Goal: Information Seeking & Learning: Learn about a topic

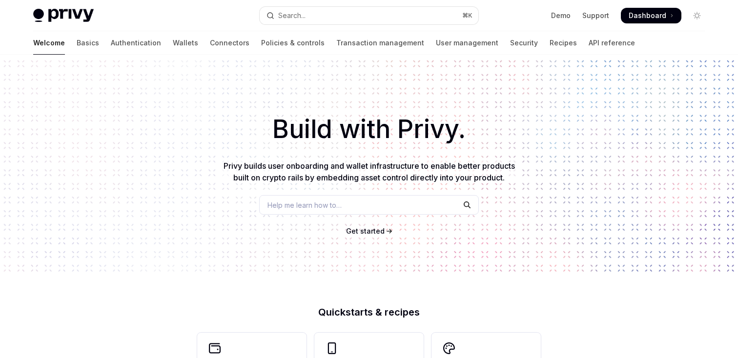
type textarea "*"
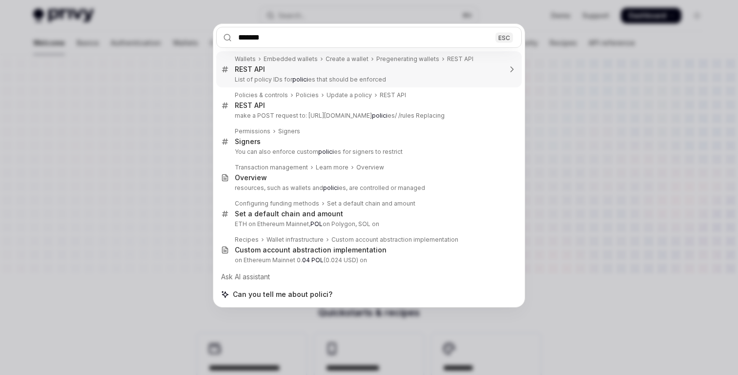
type input "********"
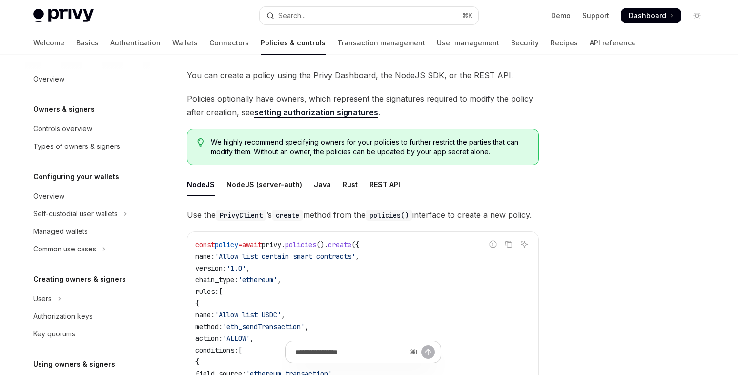
scroll to position [312, 0]
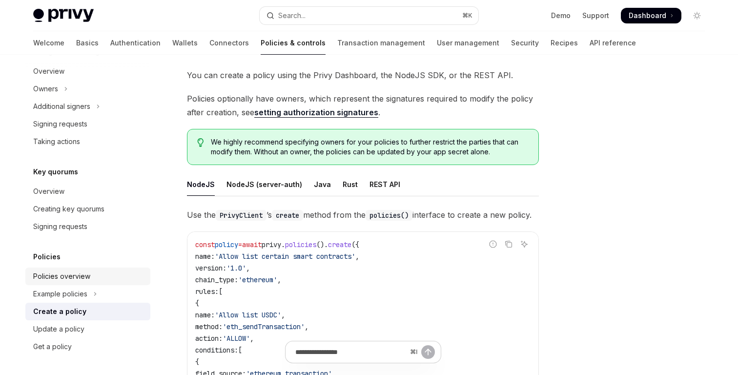
click at [68, 276] on div "Policies overview" at bounding box center [61, 276] width 57 height 12
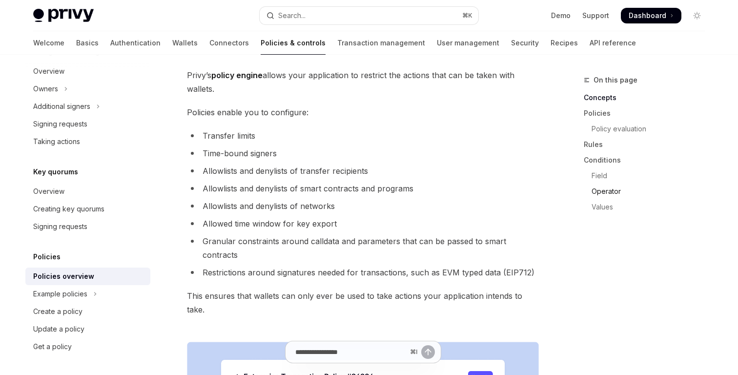
click at [612, 187] on link "Operator" at bounding box center [648, 192] width 129 height 16
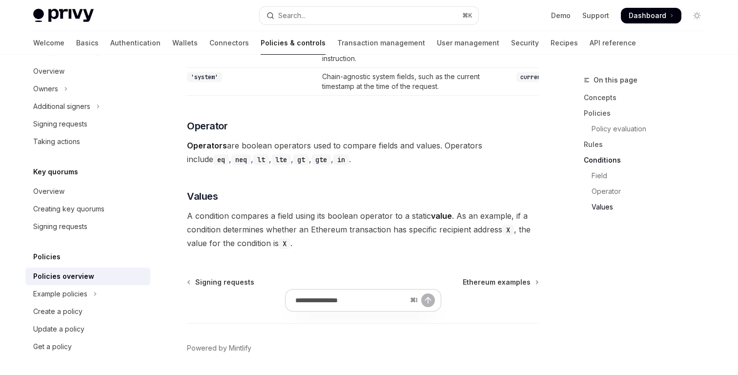
scroll to position [2913, 0]
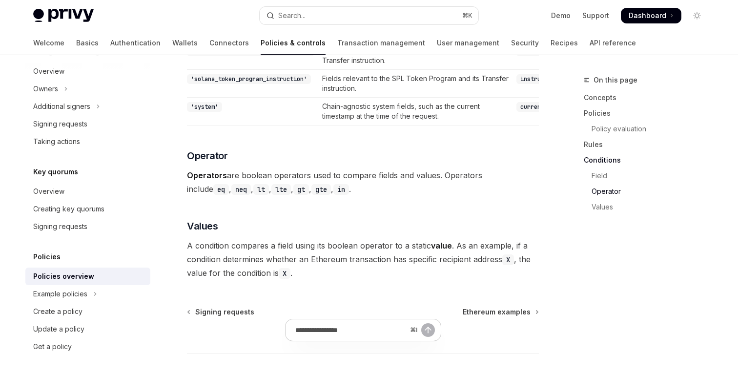
click at [431, 196] on span "Operators are boolean operators used to compare fields and values. Operators in…" at bounding box center [363, 181] width 352 height 27
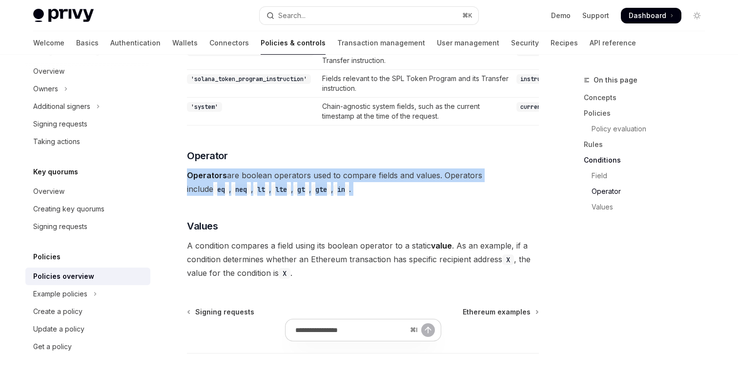
click at [431, 196] on span "Operators are boolean operators used to compare fields and values. Operators in…" at bounding box center [363, 181] width 352 height 27
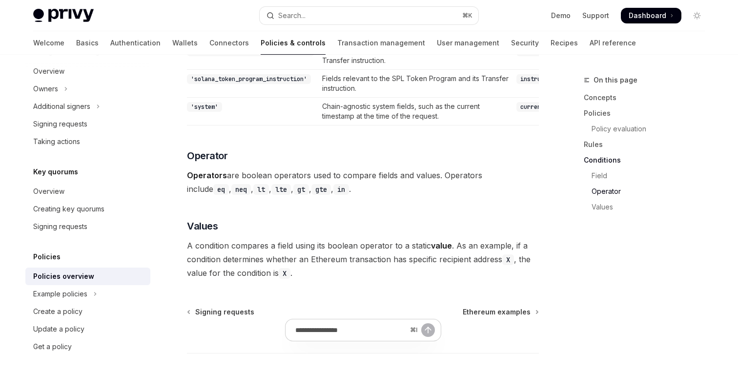
click at [469, 196] on span "Operators are boolean operators used to compare fields and values. Operators in…" at bounding box center [363, 181] width 352 height 27
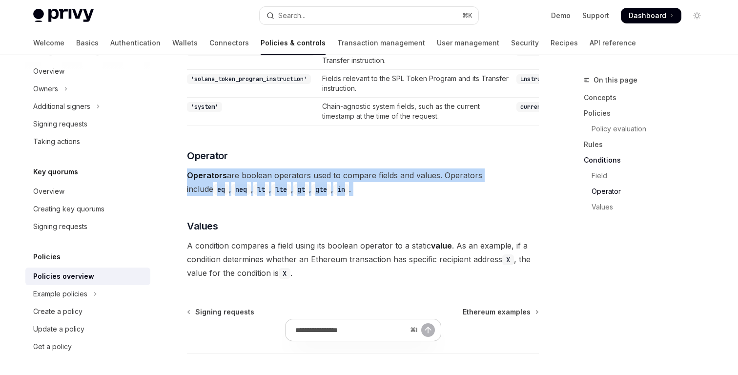
click at [469, 196] on span "Operators are boolean operators used to compare fields and values. Operators in…" at bounding box center [363, 181] width 352 height 27
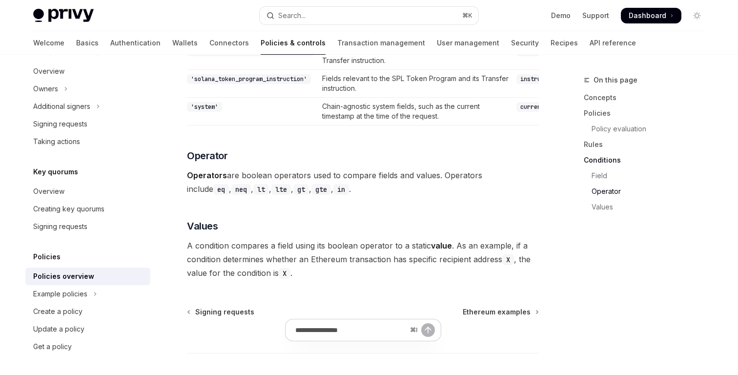
click at [436, 196] on span "Operators are boolean operators used to compare fields and values. Operators in…" at bounding box center [363, 181] width 352 height 27
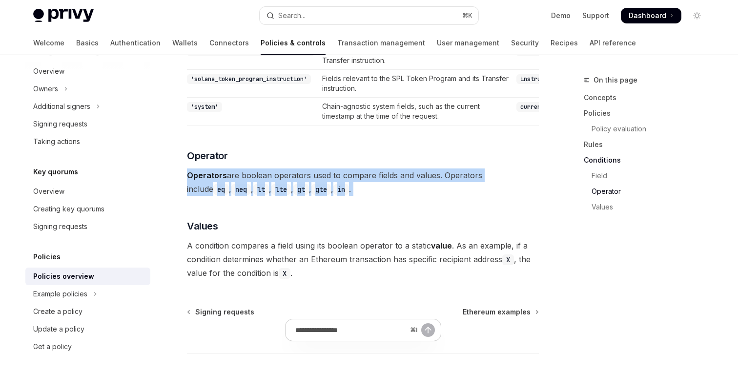
click at [436, 196] on span "Operators are boolean operators used to compare fields and values. Operators in…" at bounding box center [363, 181] width 352 height 27
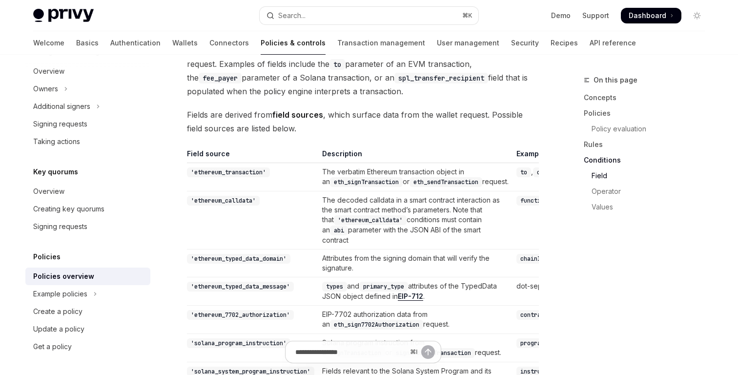
scroll to position [2571, 0]
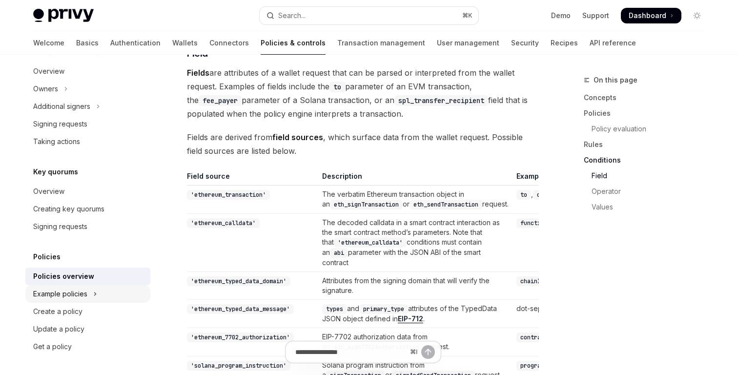
click at [70, 287] on button "Example policies" at bounding box center [87, 294] width 125 height 18
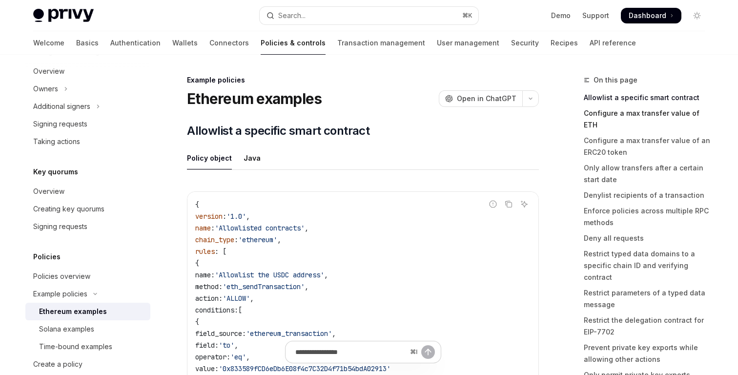
click at [602, 114] on link "Configure a max transfer value of ETH" at bounding box center [648, 118] width 129 height 27
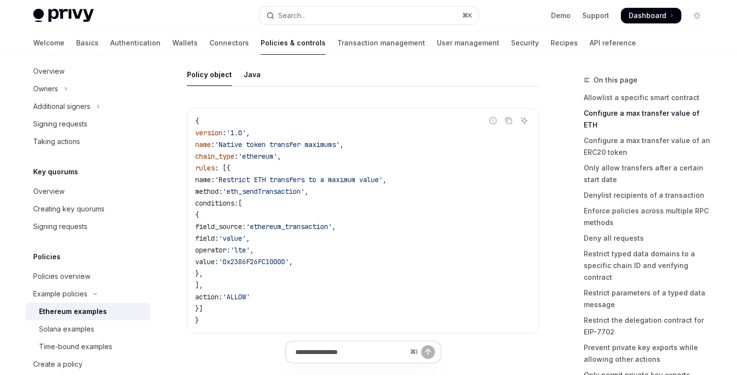
scroll to position [603, 0]
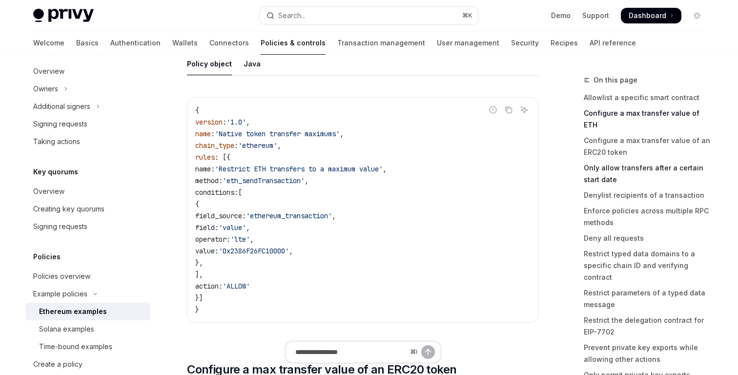
click at [601, 164] on link "Only allow transfers after a certain start date" at bounding box center [648, 173] width 129 height 27
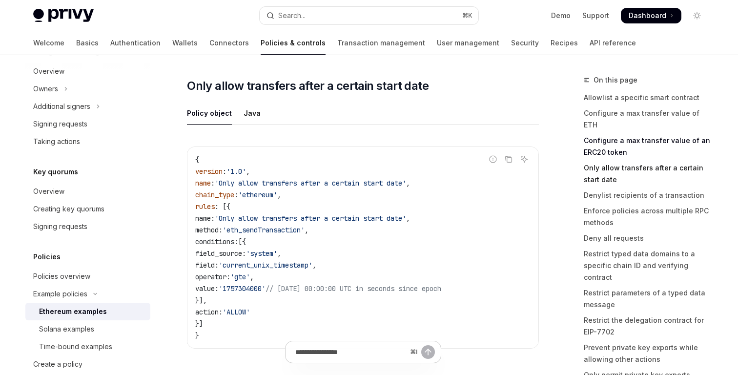
scroll to position [1743, 0]
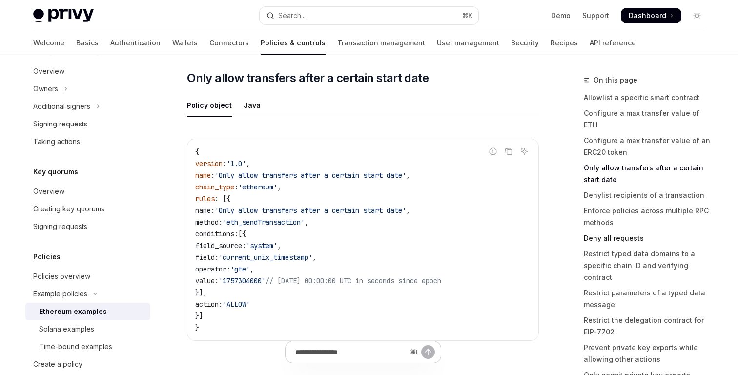
click at [599, 230] on link "Deny all requests" at bounding box center [648, 238] width 129 height 16
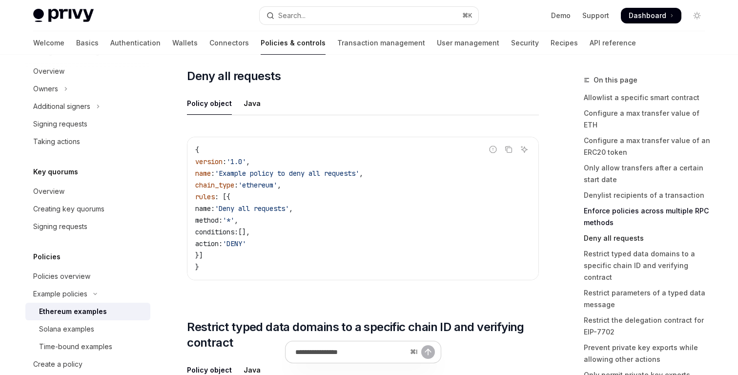
scroll to position [2863, 0]
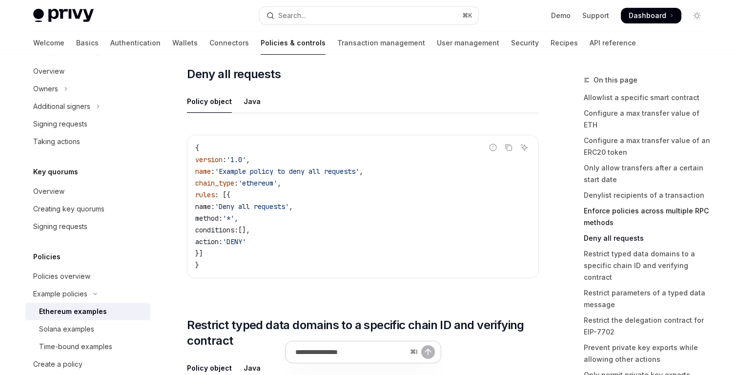
click at [601, 204] on link "Enforce policies across multiple RPC methods" at bounding box center [648, 216] width 129 height 27
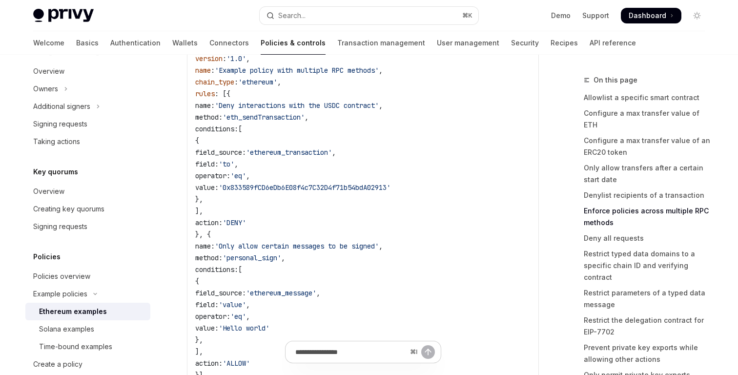
scroll to position [2402, 0]
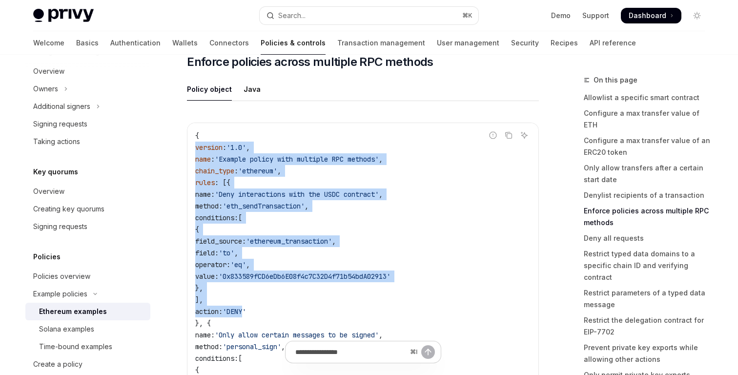
drag, startPoint x: 193, startPoint y: 153, endPoint x: 279, endPoint y: 320, distance: 187.1
click at [279, 320] on div "{ version : '1.0' , name : 'Example policy with multiple RPC methods' , chain_t…" at bounding box center [362, 305] width 351 height 365
click at [246, 316] on span "'DENY'" at bounding box center [234, 311] width 23 height 9
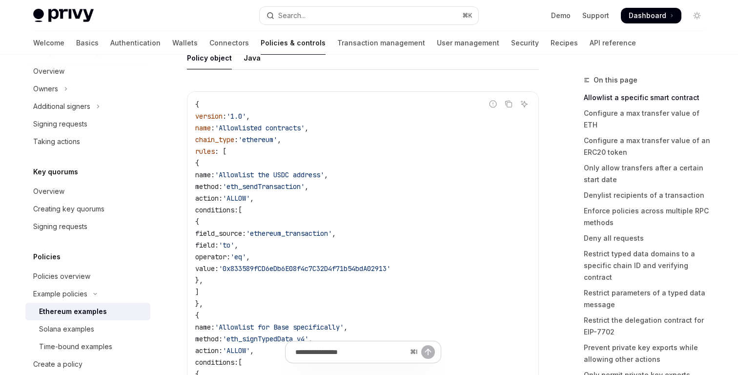
scroll to position [0, 0]
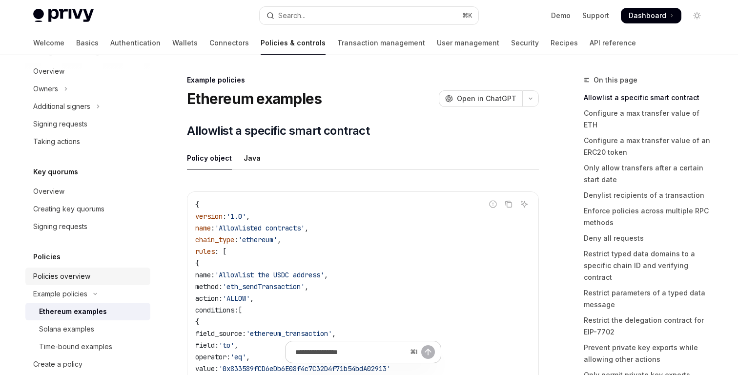
click at [97, 280] on div "Policies overview" at bounding box center [88, 276] width 111 height 12
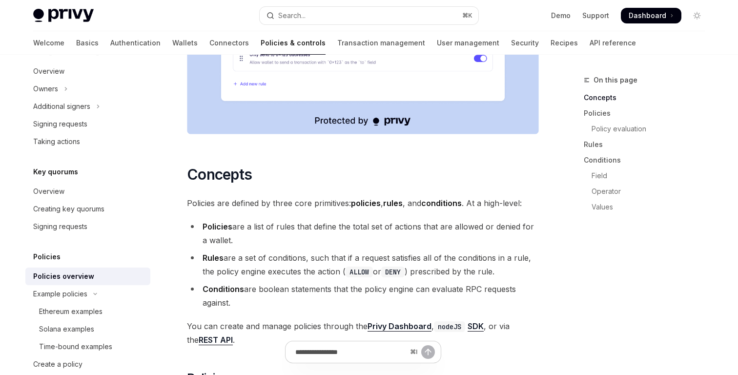
scroll to position [553, 0]
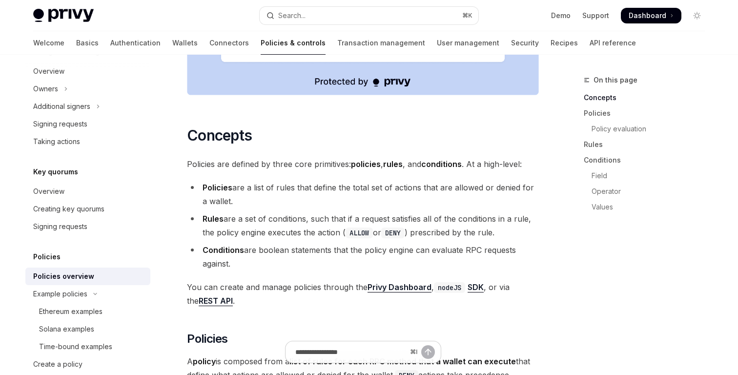
click at [264, 181] on li "Policies are a list of rules that define the total set of actions that are allo…" at bounding box center [363, 194] width 352 height 27
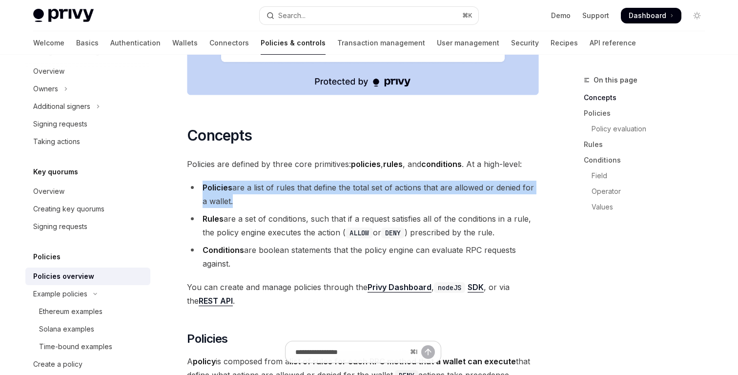
click at [264, 181] on li "Policies are a list of rules that define the total set of actions that are allo…" at bounding box center [363, 194] width 352 height 27
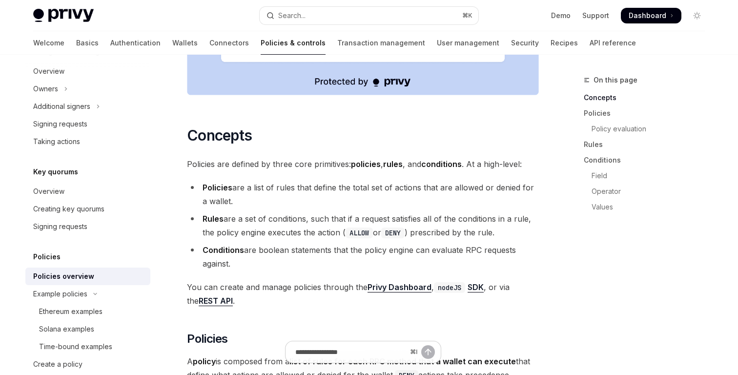
click at [262, 212] on li "Rules are a set of conditions, such that if a request satisfies all of the cond…" at bounding box center [363, 225] width 352 height 27
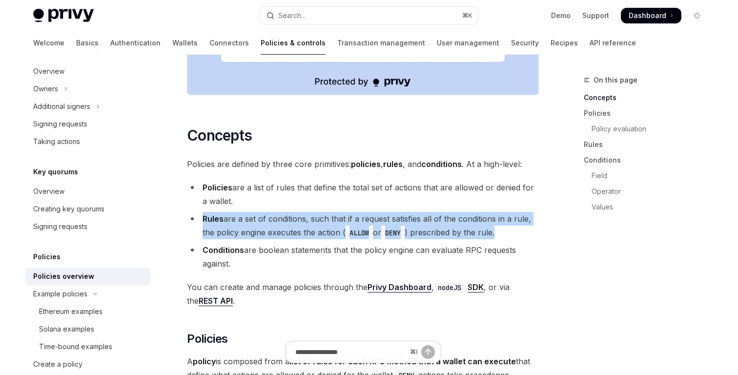
click at [262, 212] on li "Rules are a set of conditions, such that if a request satisfies all of the cond…" at bounding box center [363, 225] width 352 height 27
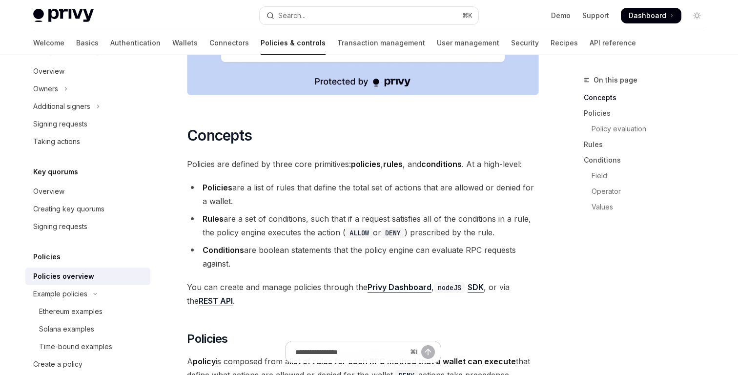
click at [265, 350] on div "⌘ I" at bounding box center [363, 357] width 352 height 36
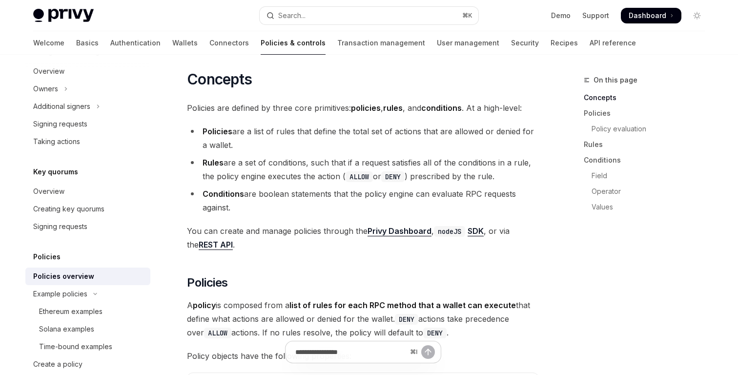
scroll to position [617, 0]
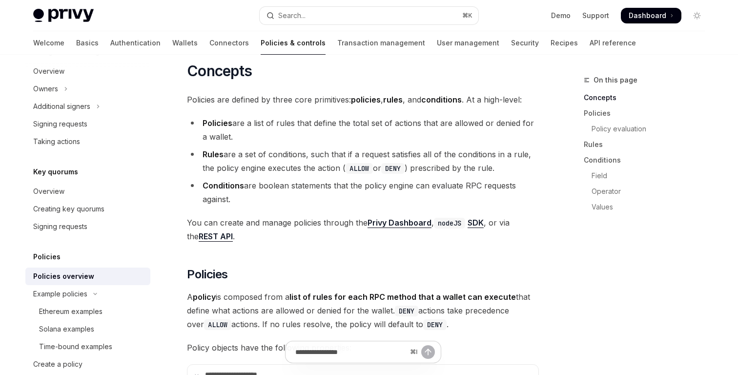
click at [250, 290] on span "A policy is composed from a list of rules for each RPC method that a wallet can…" at bounding box center [363, 310] width 352 height 41
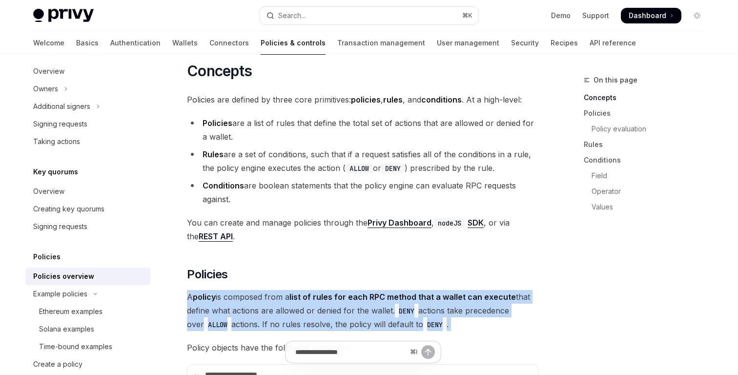
click at [250, 290] on span "A policy is composed from a list of rules for each RPC method that a wallet can…" at bounding box center [363, 310] width 352 height 41
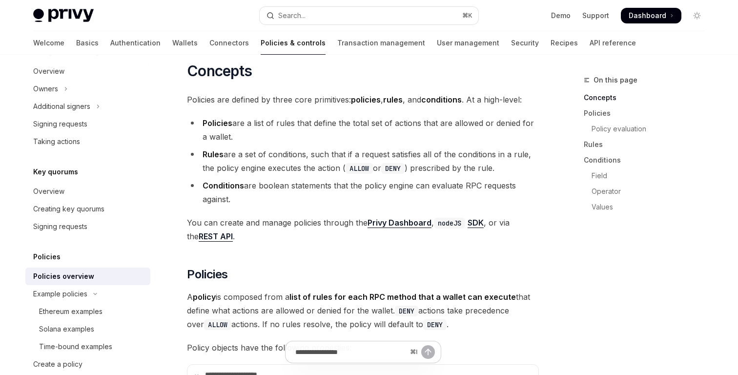
click at [235, 290] on span "A policy is composed from a list of rules for each RPC method that a wallet can…" at bounding box center [363, 310] width 352 height 41
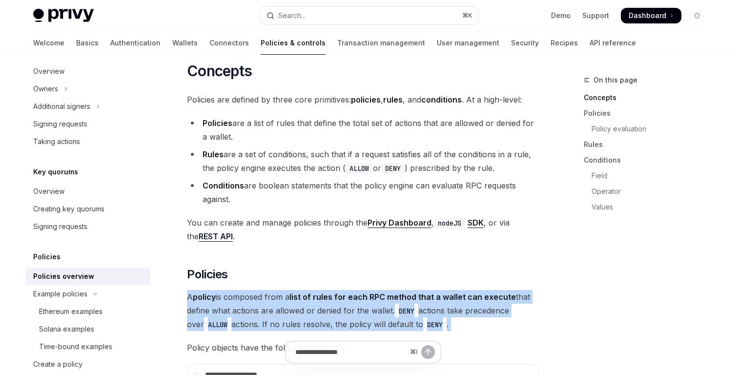
click at [235, 290] on span "A policy is composed from a list of rules for each RPC method that a wallet can…" at bounding box center [363, 310] width 352 height 41
click at [241, 301] on span "A policy is composed from a list of rules for each RPC method that a wallet can…" at bounding box center [363, 310] width 352 height 41
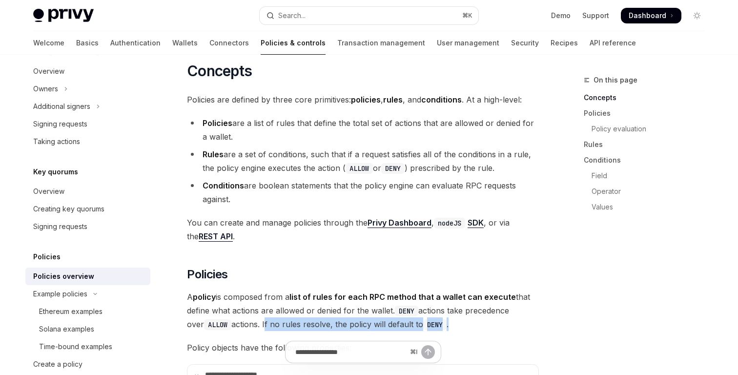
drag, startPoint x: 248, startPoint y: 296, endPoint x: 446, endPoint y: 291, distance: 198.3
click at [446, 291] on span "A policy is composed from a list of rules for each RPC method that a wallet can…" at bounding box center [363, 310] width 352 height 41
drag, startPoint x: 446, startPoint y: 291, endPoint x: 248, endPoint y: 298, distance: 198.3
click at [247, 298] on span "A policy is composed from a list of rules for each RPC method that a wallet can…" at bounding box center [363, 310] width 352 height 41
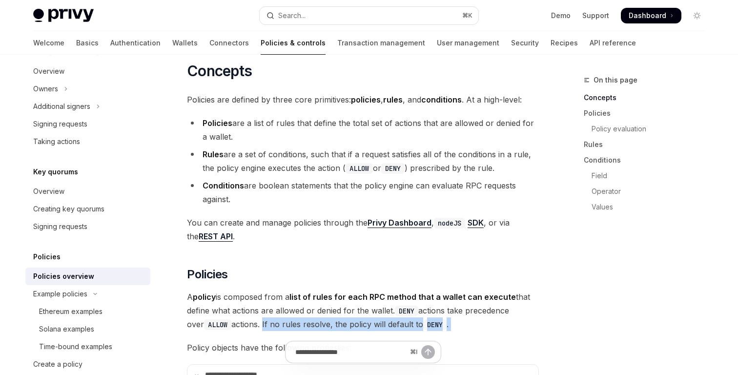
click at [248, 298] on span "A policy is composed from a list of rules for each RPC method that a wallet can…" at bounding box center [363, 310] width 352 height 41
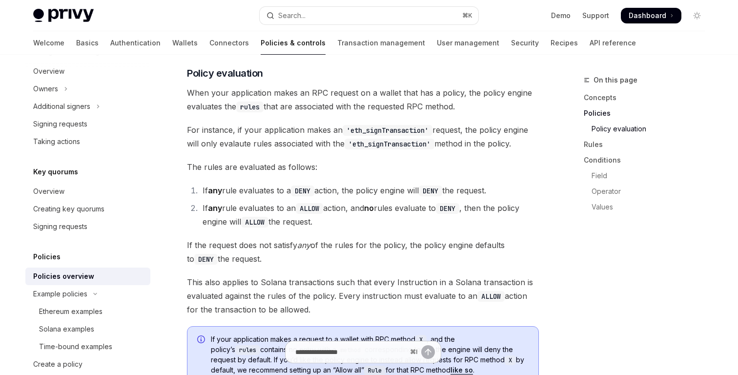
scroll to position [1183, 0]
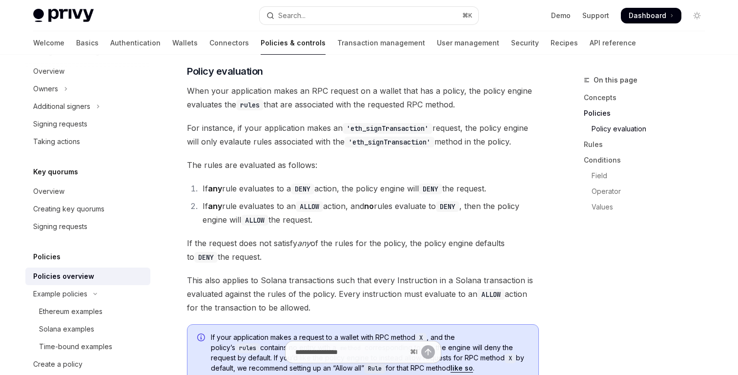
click at [259, 332] on span "If your application makes a request to a wallet with RPC method X , and the pol…" at bounding box center [370, 352] width 318 height 41
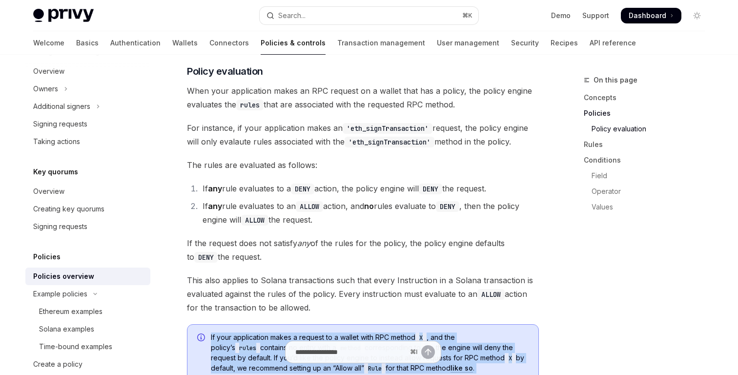
click at [259, 332] on span "If your application makes a request to a wallet with RPC method X , and the pol…" at bounding box center [370, 352] width 318 height 41
click at [231, 332] on span "If your application makes a request to a wallet with RPC method X , and the pol…" at bounding box center [370, 352] width 318 height 41
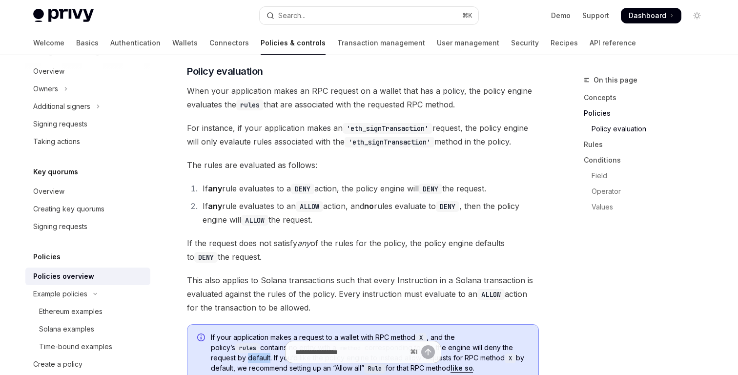
click at [231, 332] on span "If your application makes a request to a wallet with RPC method X , and the pol…" at bounding box center [370, 352] width 318 height 41
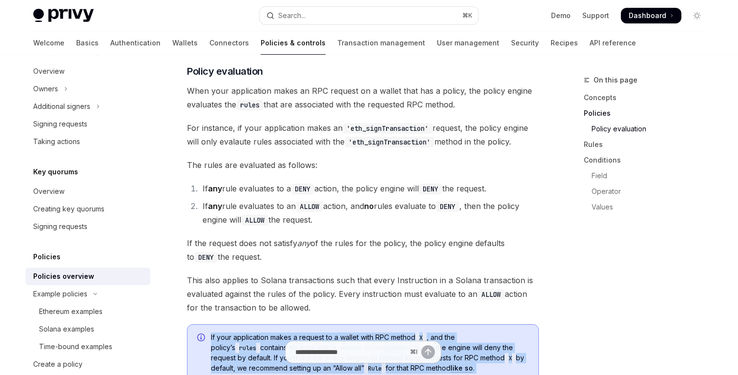
click at [231, 332] on span "If your application makes a request to a wallet with RPC method X , and the pol…" at bounding box center [370, 352] width 318 height 41
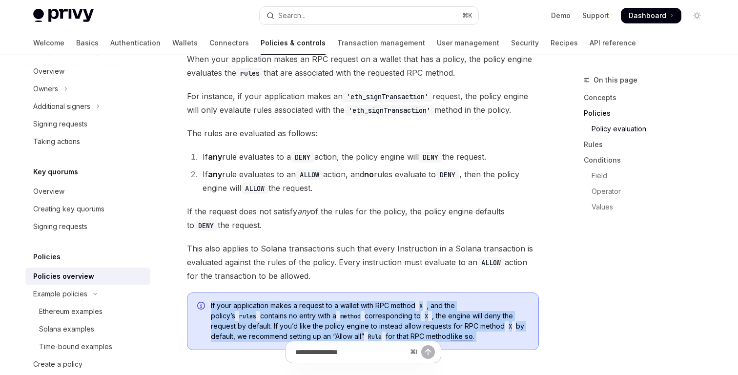
scroll to position [1227, 0]
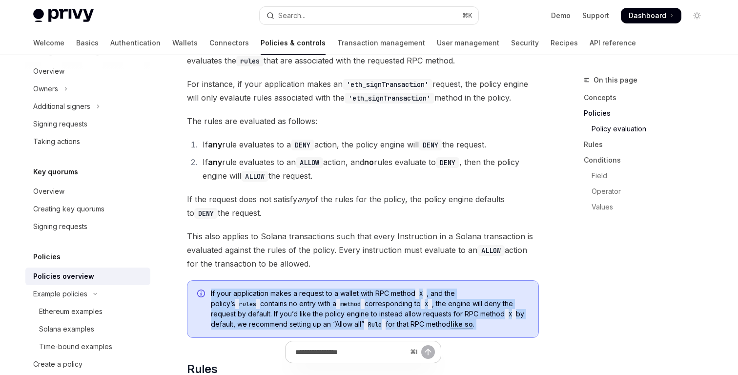
click at [397, 294] on span "If your application makes a request to a wallet with RPC method X , and the pol…" at bounding box center [370, 309] width 318 height 41
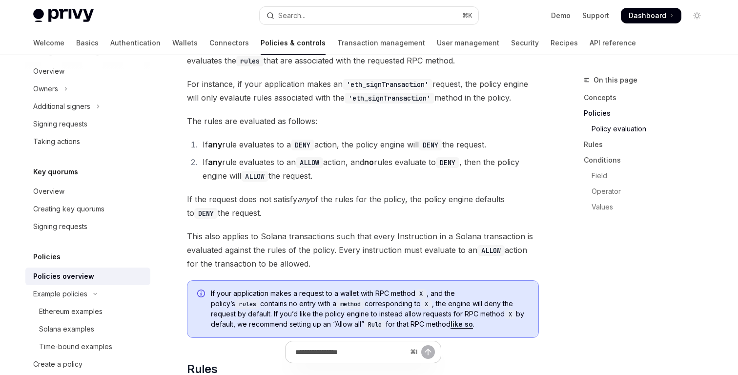
click at [397, 294] on span "If your application makes a request to a wallet with RPC method X , and the pol…" at bounding box center [370, 309] width 318 height 41
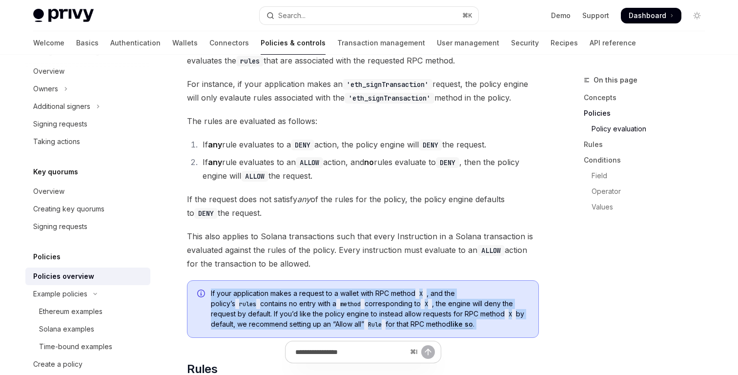
click at [397, 294] on span "If your application makes a request to a wallet with RPC method X , and the pol…" at bounding box center [370, 309] width 318 height 41
click at [370, 294] on span "If your application makes a request to a wallet with RPC method X , and the pol…" at bounding box center [370, 309] width 318 height 41
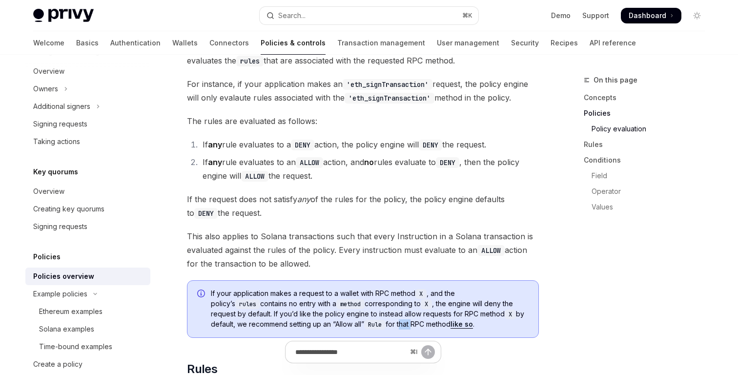
click at [370, 294] on span "If your application makes a request to a wallet with RPC method X , and the pol…" at bounding box center [370, 309] width 318 height 41
click at [359, 295] on span "If your application makes a request to a wallet with RPC method X , and the pol…" at bounding box center [370, 309] width 318 height 41
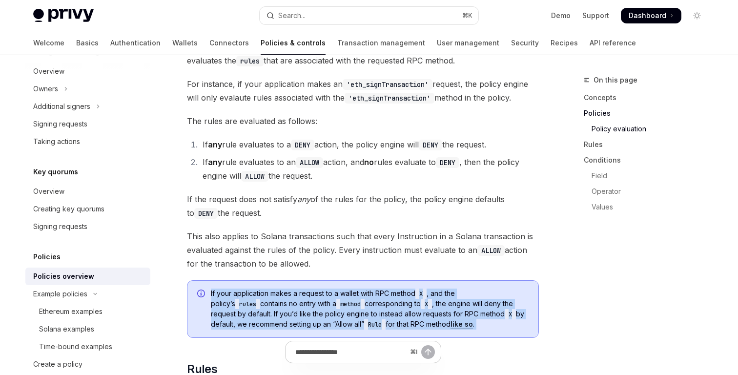
click at [359, 295] on span "If your application makes a request to a wallet with RPC method X , and the pol…" at bounding box center [370, 309] width 318 height 41
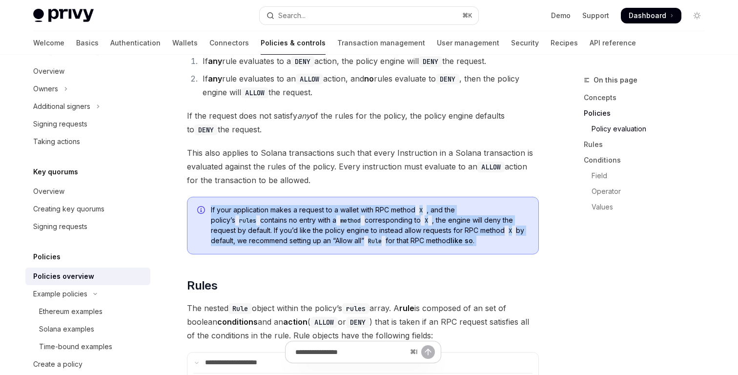
scroll to position [1311, 0]
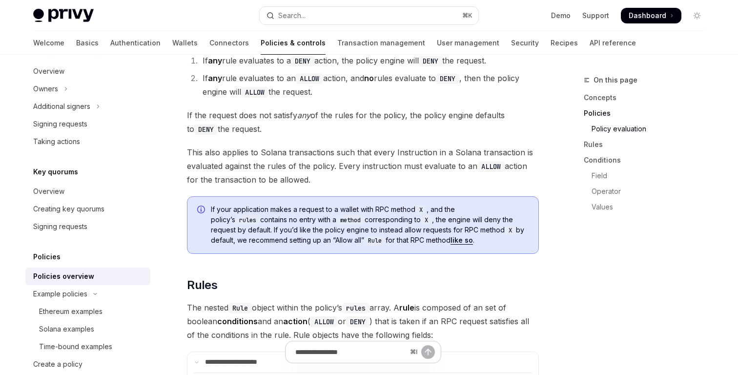
click at [427, 217] on span "If your application makes a request to a wallet with RPC method X , and the pol…" at bounding box center [370, 225] width 318 height 41
click at [428, 206] on span "If your application makes a request to a wallet with RPC method X , and the pol…" at bounding box center [370, 225] width 318 height 41
click at [451, 236] on link "like so" at bounding box center [462, 240] width 22 height 9
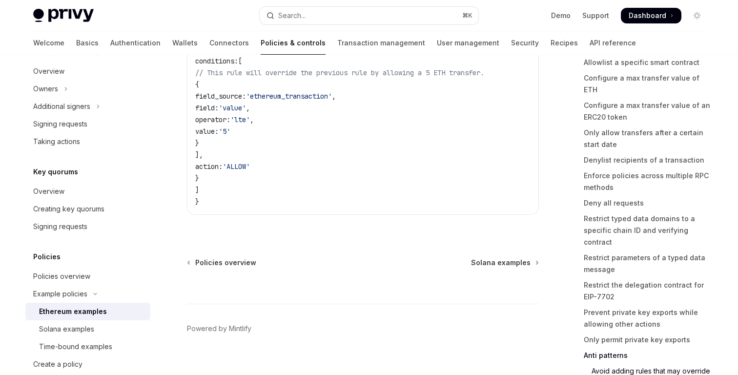
scroll to position [5773, 0]
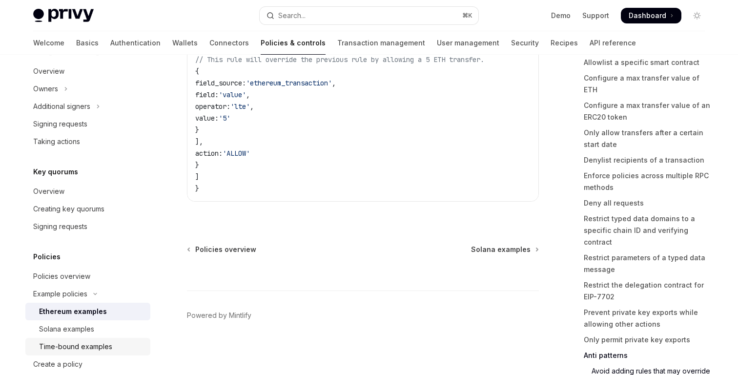
click at [74, 349] on div "Time-bound examples" at bounding box center [75, 347] width 73 height 12
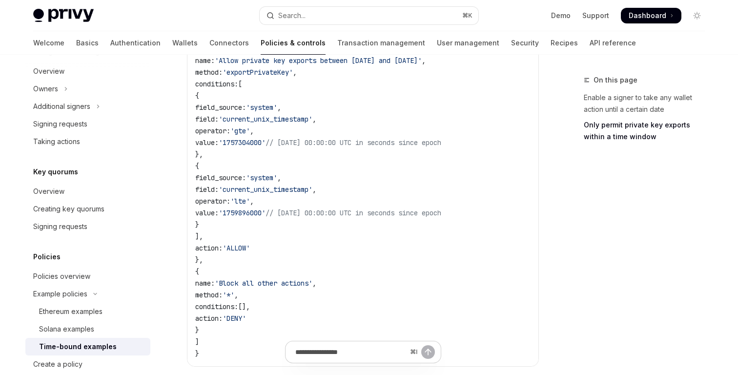
scroll to position [517, 0]
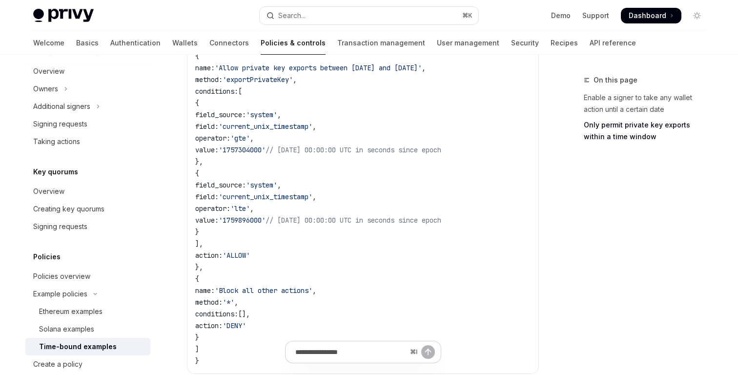
click at [219, 221] on span "value:" at bounding box center [206, 220] width 23 height 9
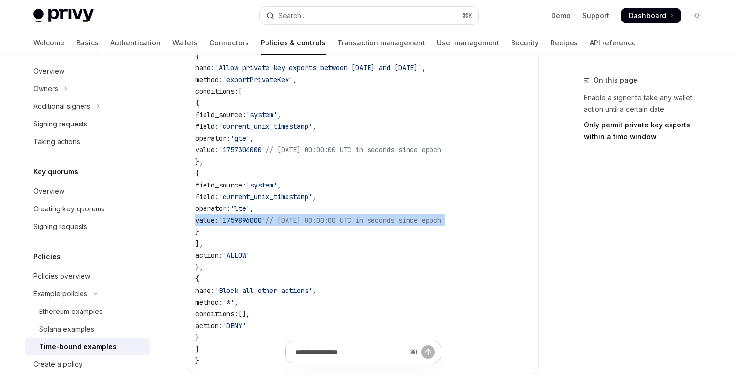
click at [219, 221] on span "value:" at bounding box center [206, 220] width 23 height 9
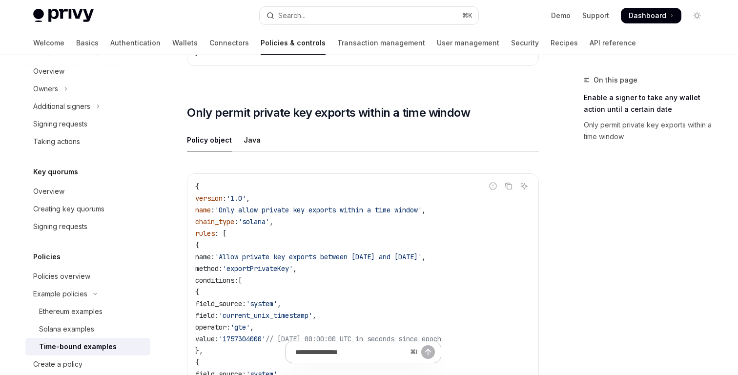
scroll to position [327, 0]
click at [73, 270] on div "Policies overview" at bounding box center [61, 276] width 57 height 12
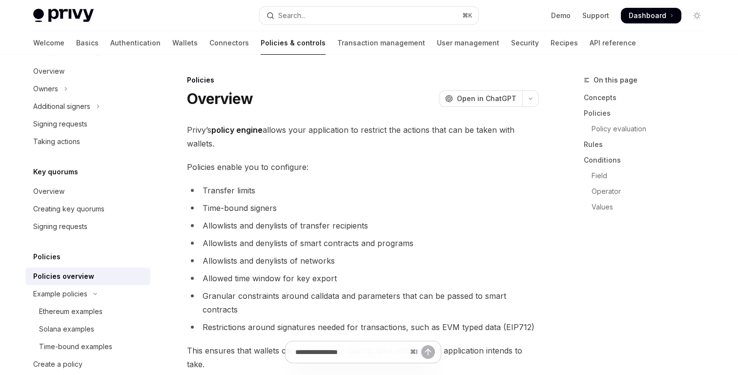
type textarea "*"
click at [608, 191] on link "Operator" at bounding box center [648, 192] width 129 height 16
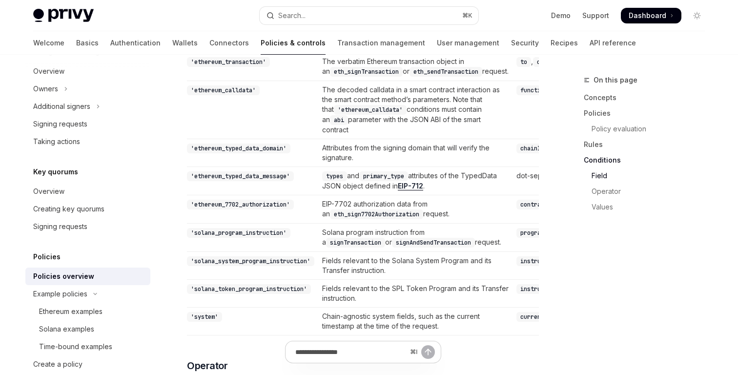
scroll to position [2702, 0]
